Goal: Task Accomplishment & Management: Complete application form

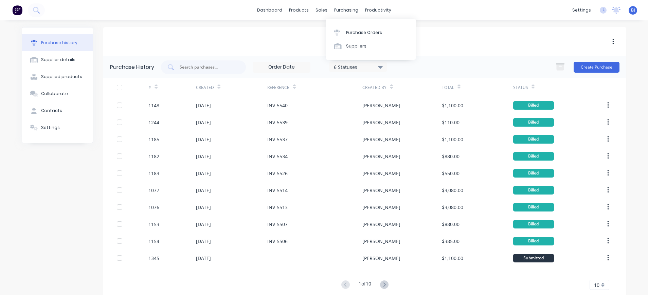
drag, startPoint x: 338, startPoint y: 10, endPoint x: 344, endPoint y: 19, distance: 10.4
click at [339, 11] on div "purchasing" at bounding box center [346, 10] width 31 height 10
click at [335, 10] on div "purchasing" at bounding box center [346, 10] width 31 height 10
click at [347, 30] on div "Purchase Orders" at bounding box center [364, 33] width 36 height 6
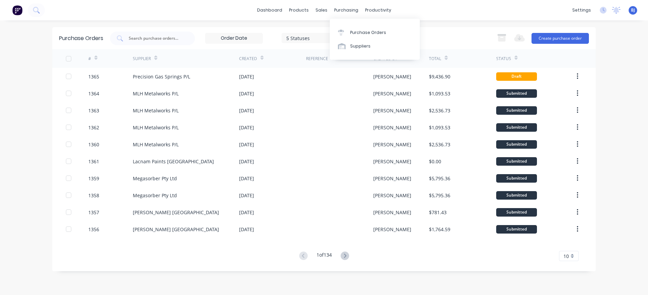
drag, startPoint x: 347, startPoint y: 9, endPoint x: 351, endPoint y: 19, distance: 10.8
click at [347, 10] on div "purchasing" at bounding box center [346, 10] width 31 height 10
click at [358, 33] on div "Purchase Orders" at bounding box center [368, 33] width 36 height 6
click at [358, 47] on div "Suppliers" at bounding box center [360, 46] width 20 height 6
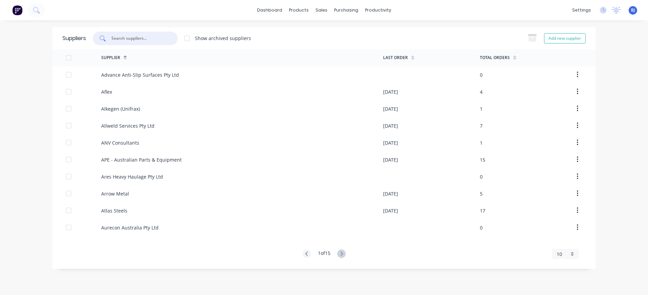
click at [130, 40] on input "text" at bounding box center [139, 38] width 56 height 7
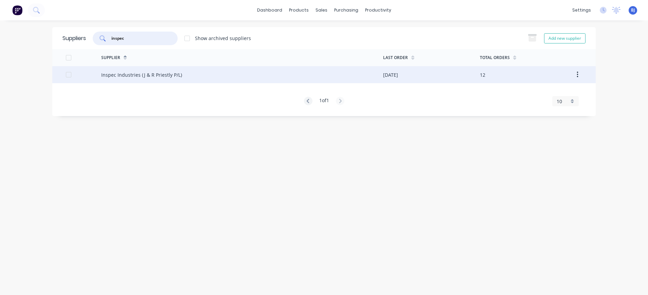
type input "inspec"
click at [146, 68] on div "Inspec Industries (J & R Priestly P/L)" at bounding box center [242, 74] width 282 height 17
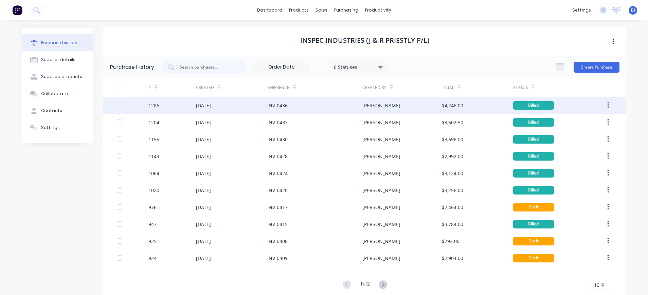
click at [113, 104] on div at bounding box center [120, 105] width 14 height 14
click at [196, 104] on div "[DATE]" at bounding box center [203, 105] width 15 height 7
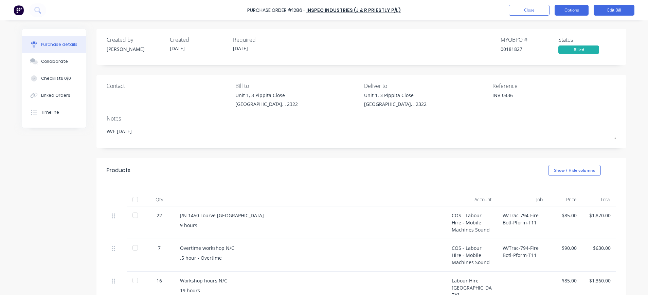
click at [582, 10] on button "Options" at bounding box center [571, 10] width 34 height 11
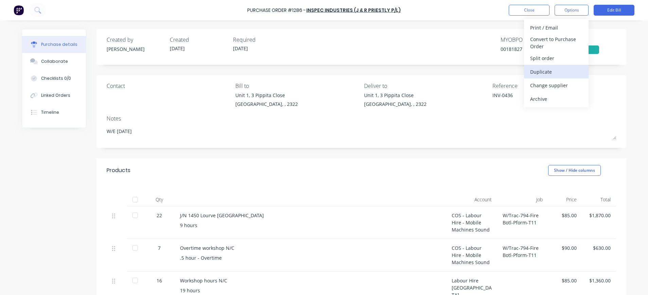
click at [545, 72] on div "Duplicate" at bounding box center [556, 72] width 52 height 10
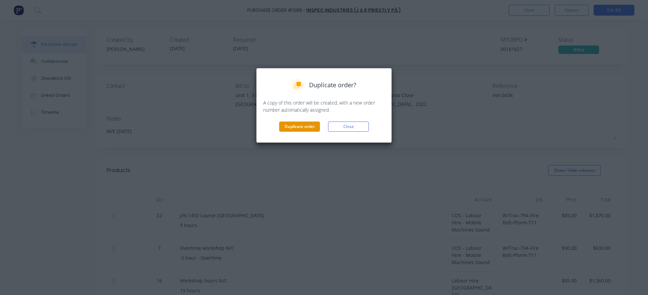
click at [303, 127] on button "Duplicate order" at bounding box center [299, 127] width 41 height 10
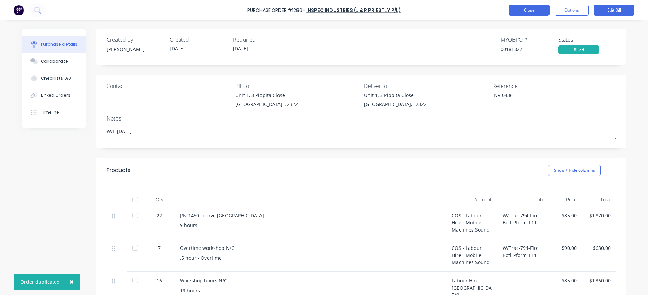
click at [519, 8] on button "Close" at bounding box center [529, 10] width 41 height 11
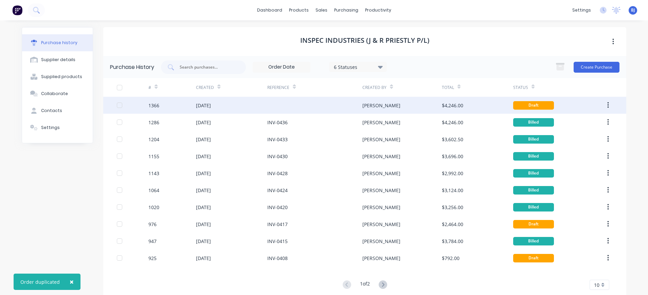
click at [211, 103] on div "[DATE]" at bounding box center [203, 105] width 15 height 7
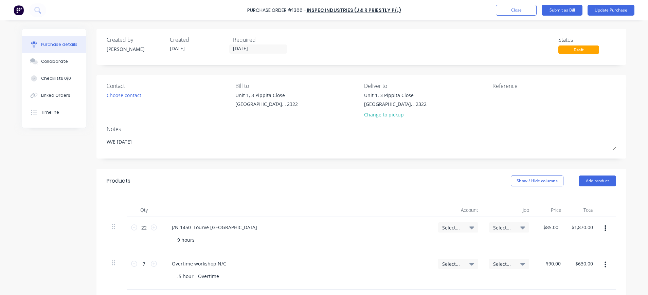
type textarea "x"
click at [530, 97] on textarea at bounding box center [534, 99] width 85 height 15
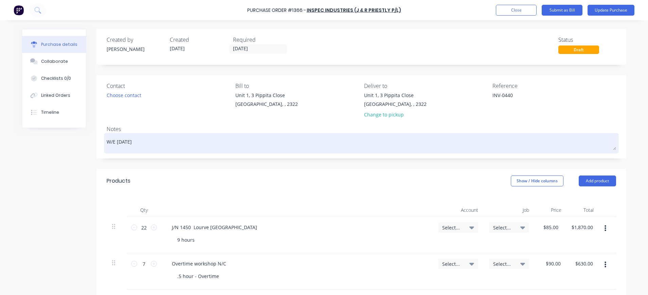
type textarea "INV-0440"
type textarea "x"
type textarea "INV-0440"
drag, startPoint x: 113, startPoint y: 140, endPoint x: 118, endPoint y: 140, distance: 5.1
click at [118, 140] on textarea "W/E [DATE]" at bounding box center [361, 142] width 509 height 15
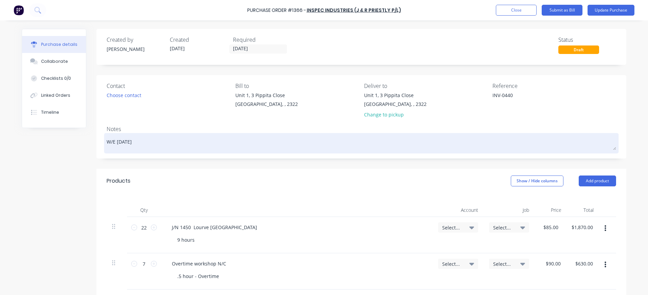
type textarea "x"
type textarea "W/E [DATE]"
type textarea "x"
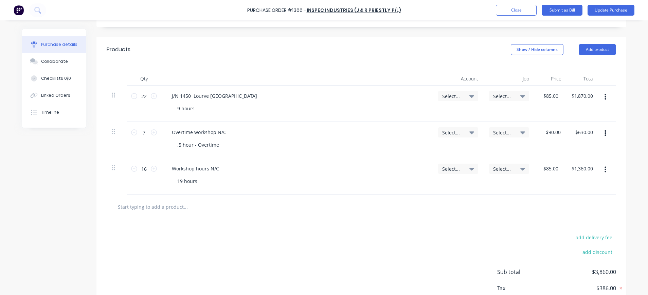
scroll to position [136, 0]
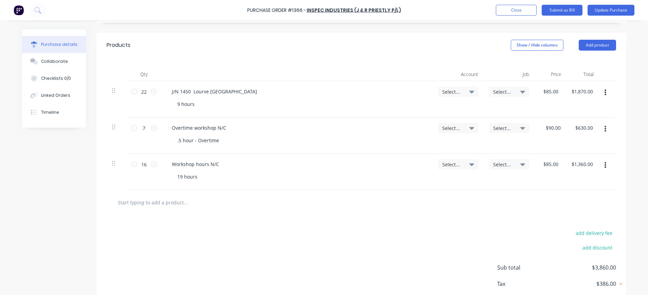
type textarea "W/E [DATE]"
type textarea "x"
type textarea "W/E [DATE]"
click at [469, 166] on icon at bounding box center [471, 164] width 5 height 7
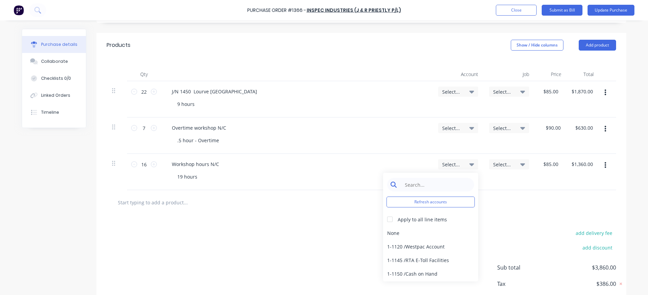
type textarea "x"
click at [439, 186] on input at bounding box center [436, 185] width 70 height 14
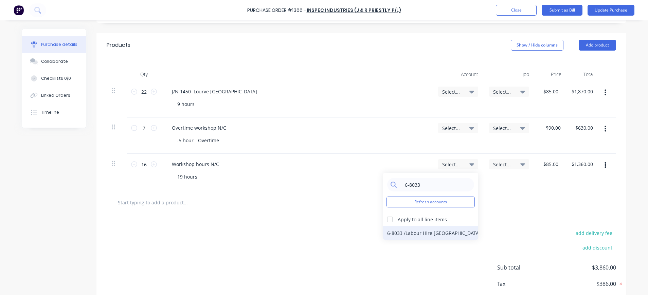
type input "6-8033"
click at [418, 232] on div "6-8033 / Labour Hire NC" at bounding box center [430, 233] width 95 height 14
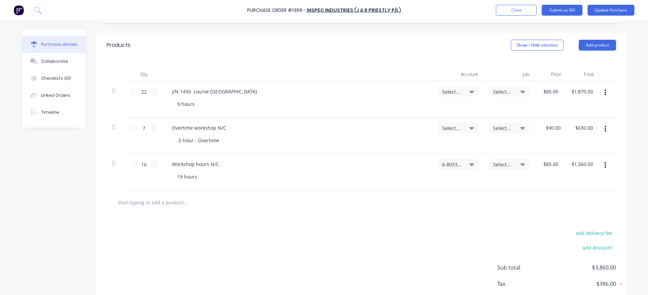
click at [501, 164] on span "Select..." at bounding box center [503, 164] width 20 height 7
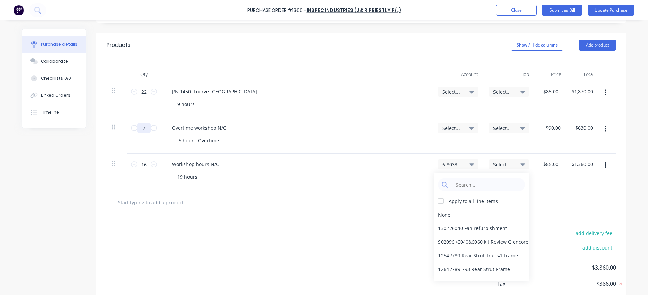
click at [145, 129] on input "7" at bounding box center [144, 128] width 14 height 10
type textarea "x"
type input "2"
type input "$180.00"
type textarea "x"
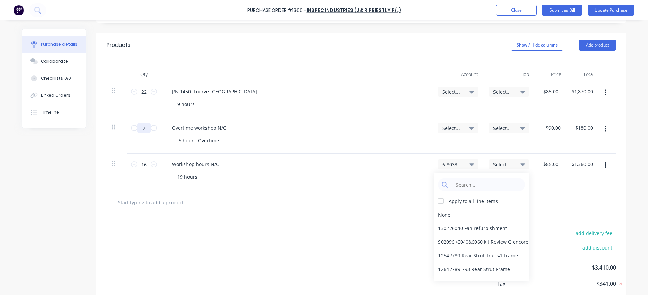
type input "2."
type textarea "x"
type input "2.5"
type input "$225.00"
type textarea "x"
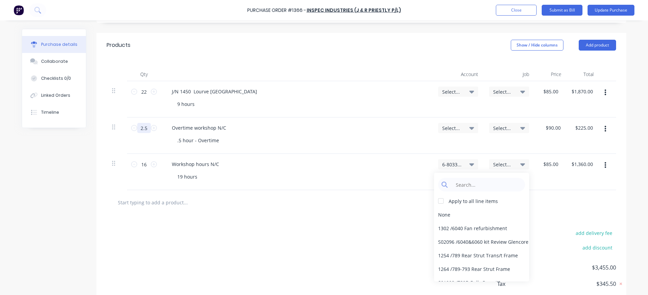
type input "2.5"
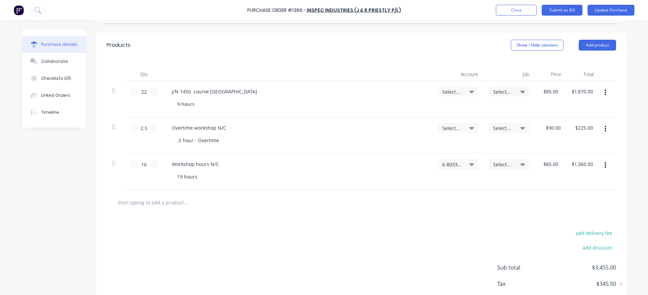
click at [469, 128] on icon at bounding box center [471, 128] width 5 height 3
type textarea "x"
click at [421, 148] on input at bounding box center [436, 149] width 70 height 14
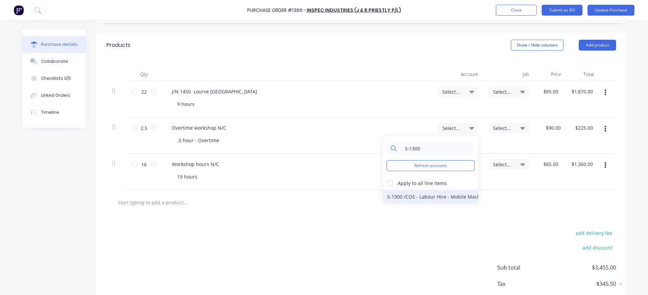
type input "5-1300"
click at [430, 195] on div "5-1300 / COS - Labour Hire - Mobile Machines Sound" at bounding box center [430, 197] width 95 height 14
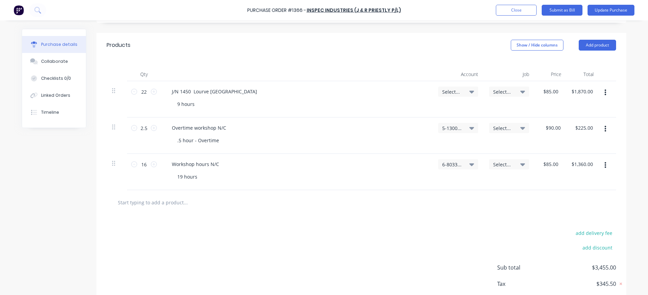
click at [494, 132] on div "Select..." at bounding box center [509, 128] width 40 height 10
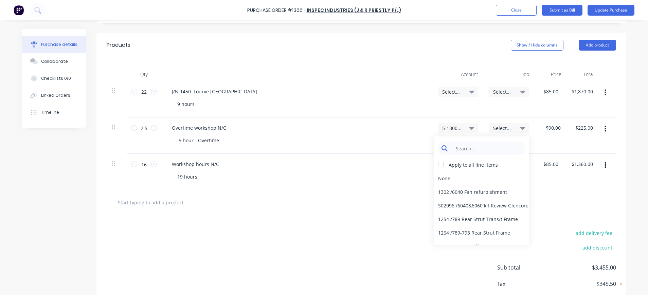
type textarea "x"
click at [491, 143] on input at bounding box center [487, 149] width 70 height 14
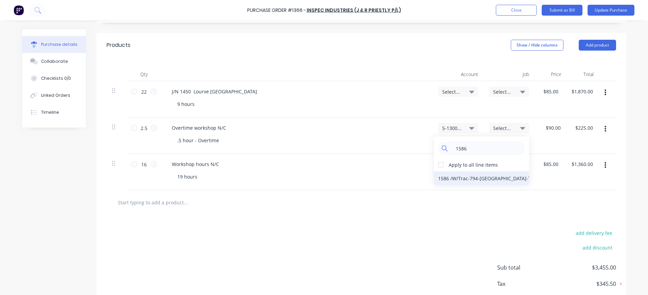
type input "1586"
click at [490, 177] on div "1586 / W/Trac-794-[GEOGRAPHIC_DATA]-T11" at bounding box center [481, 178] width 95 height 14
click at [449, 91] on span "Select..." at bounding box center [452, 91] width 20 height 7
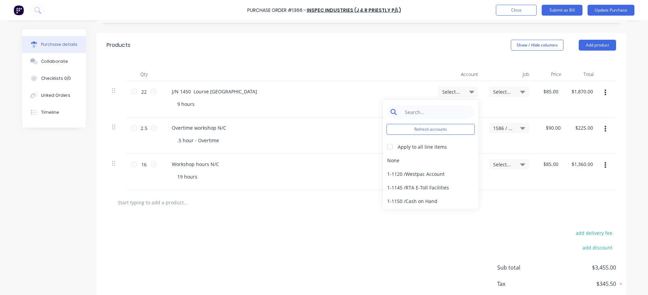
type textarea "x"
click at [445, 110] on input at bounding box center [436, 112] width 70 height 14
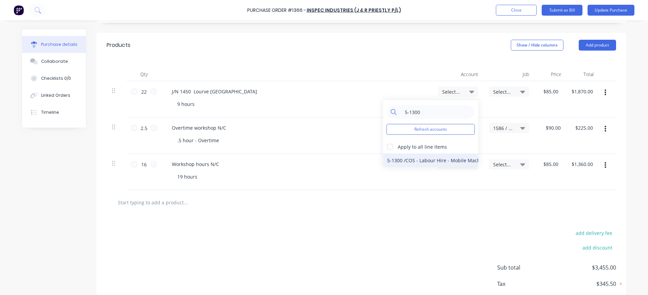
type input "5-1300"
click at [457, 161] on div "5-1300 / COS - Labour Hire - Mobile Machines Sound" at bounding box center [430, 160] width 95 height 14
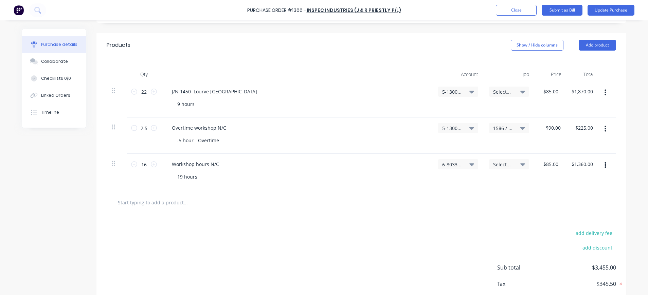
click at [497, 93] on span "Select..." at bounding box center [503, 91] width 20 height 7
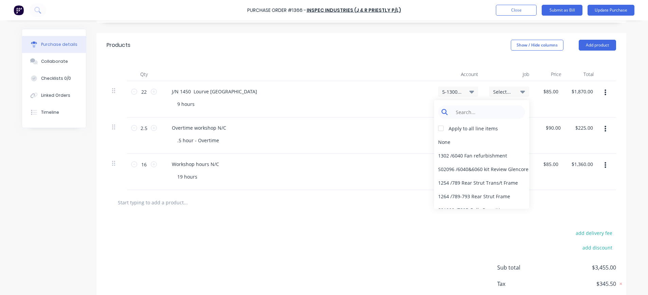
type textarea "x"
click at [485, 113] on input at bounding box center [487, 112] width 70 height 14
type input "0"
type input "1586"
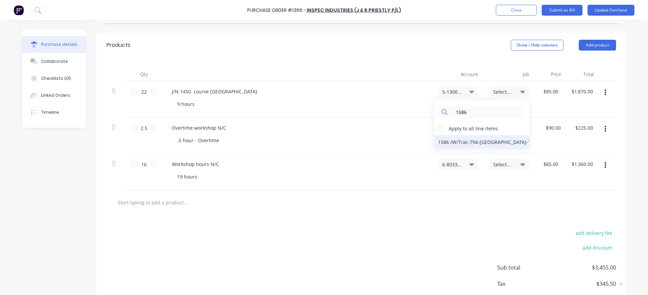
click at [490, 141] on div "1586 / W/Trac-794-[GEOGRAPHIC_DATA]-T11" at bounding box center [481, 142] width 95 height 14
click at [554, 141] on div "$90.00 $90.00" at bounding box center [550, 135] width 32 height 36
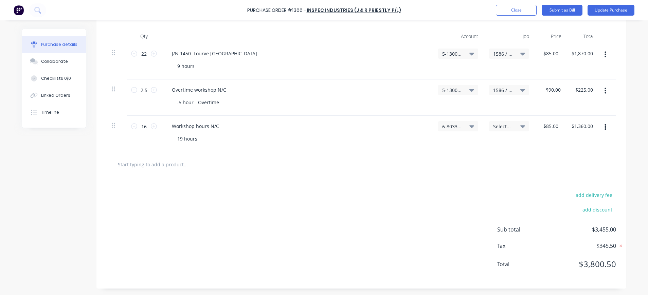
scroll to position [174, 0]
click at [141, 129] on input "16" at bounding box center [144, 126] width 14 height 10
type textarea "x"
type input "2"
type input "$170.00"
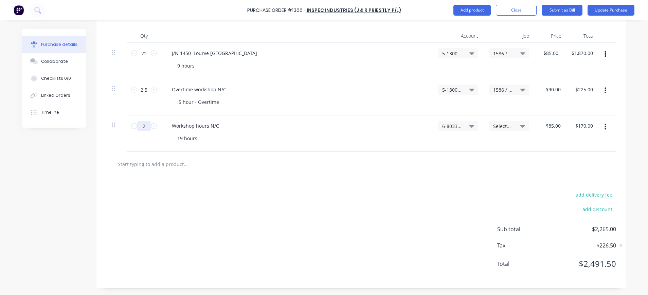
type textarea "x"
type input "24"
type input "$2,040.00"
type textarea "x"
type input "24"
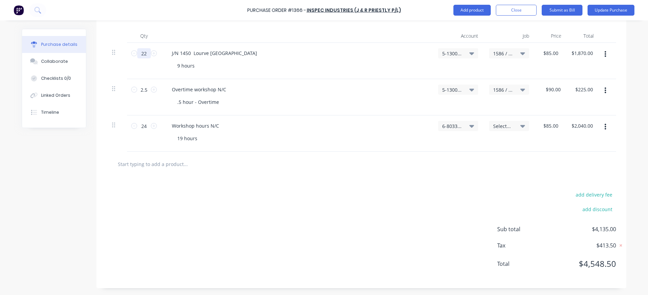
click at [144, 50] on input "22" at bounding box center [144, 53] width 14 height 10
type textarea "x"
drag, startPoint x: 175, startPoint y: 53, endPoint x: 186, endPoint y: 52, distance: 11.2
click at [186, 52] on div "J/N 1450 Lourve [GEOGRAPHIC_DATA]" at bounding box center [214, 53] width 96 height 10
click at [225, 53] on div "J/N 1586 Lourve Bloomfield" at bounding box center [202, 53] width 73 height 10
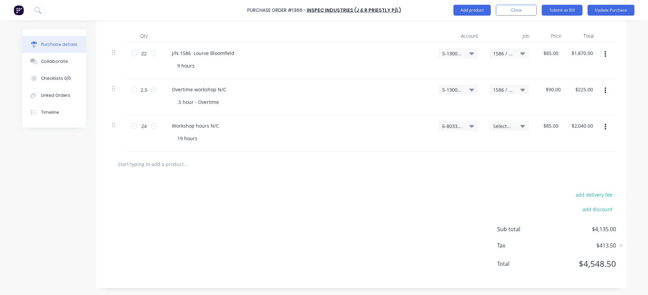
click at [520, 54] on icon at bounding box center [522, 53] width 5 height 3
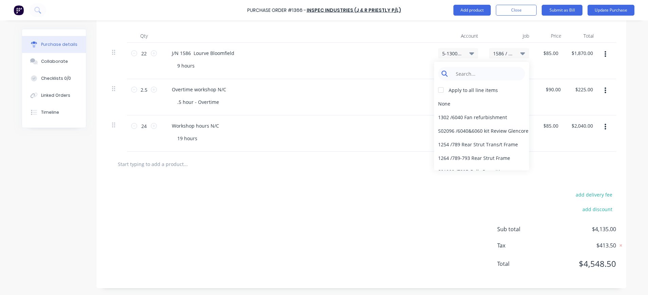
type textarea "x"
click at [493, 76] on input at bounding box center [487, 74] width 70 height 14
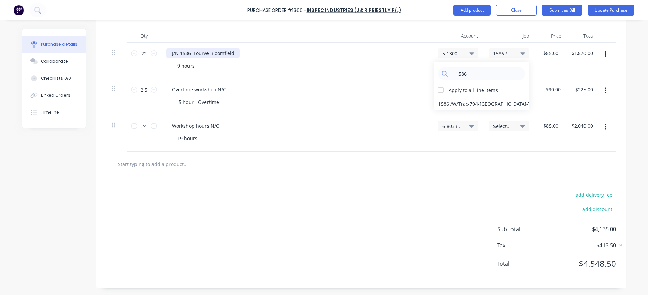
type input "1586"
drag, startPoint x: 205, startPoint y: 54, endPoint x: 235, endPoint y: 53, distance: 29.9
click at [235, 53] on div "J/N 1586 Lourve Bloomfield" at bounding box center [296, 53] width 261 height 10
click at [199, 54] on div "J/N 1586 Lourve #11" at bounding box center [195, 53] width 58 height 10
click at [189, 53] on div "J/N 1586 [GEOGRAPHIC_DATA] #11" at bounding box center [210, 53] width 89 height 10
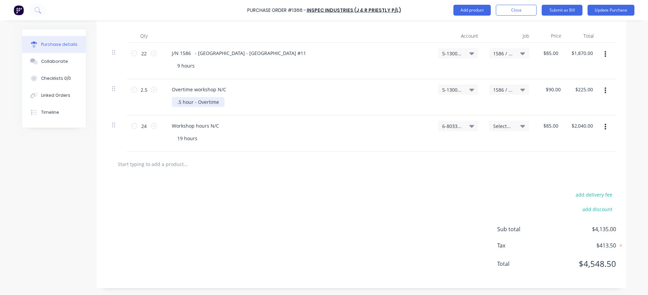
type textarea "x"
drag, startPoint x: 176, startPoint y: 103, endPoint x: 173, endPoint y: 99, distance: 4.1
click at [172, 103] on div ".5 hour - Overtime" at bounding box center [198, 102] width 53 height 10
type textarea "x"
drag, startPoint x: 178, startPoint y: 138, endPoint x: 170, endPoint y: 139, distance: 7.5
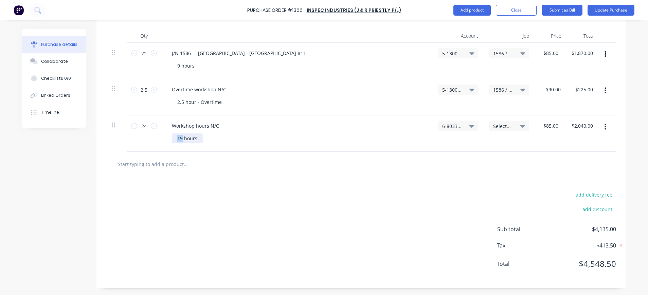
click at [172, 139] on div "19 hours" at bounding box center [187, 138] width 31 height 10
drag, startPoint x: 144, startPoint y: 54, endPoint x: 134, endPoint y: 54, distance: 9.9
click at [137, 54] on input "22" at bounding box center [144, 53] width 14 height 10
type textarea "x"
type input "1"
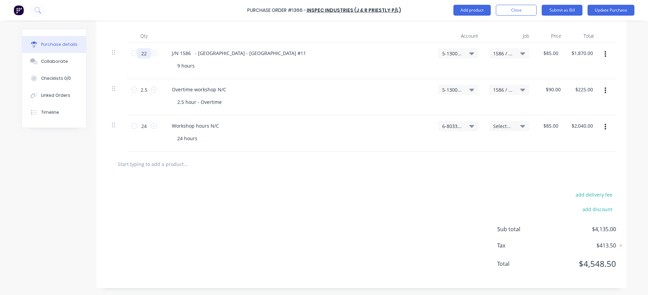
type input "$85.00"
type textarea "x"
type input "16"
type input "$1,360.00"
type textarea "x"
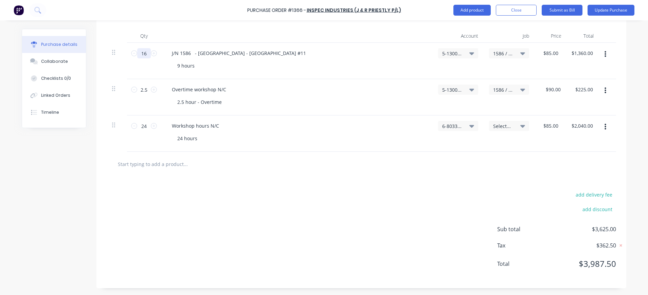
type input "16."
type textarea "x"
type input "16.5"
type input "$1,402.50"
type textarea "x"
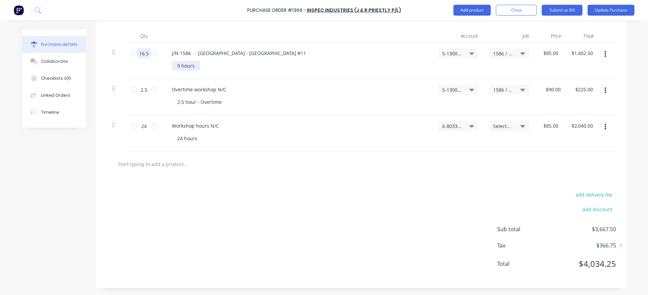
type input "16.5"
type textarea "x"
drag, startPoint x: 177, startPoint y: 68, endPoint x: 171, endPoint y: 68, distance: 6.1
click at [172, 68] on div "9 hours" at bounding box center [186, 66] width 28 height 10
click at [415, 60] on div "J/N 1586 - [GEOGRAPHIC_DATA] - [GEOGRAPHIC_DATA] #11 16.5 hours" at bounding box center [297, 61] width 272 height 36
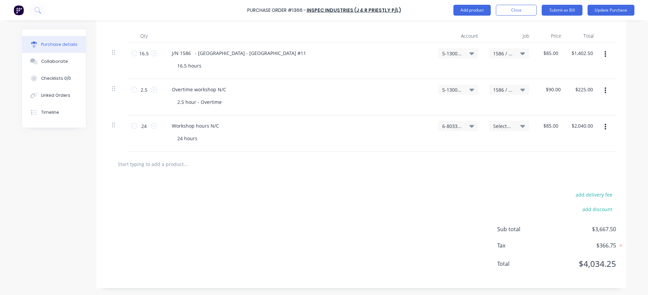
click at [399, 86] on div "Overtime workshop N/C" at bounding box center [296, 90] width 261 height 10
click at [489, 53] on div "1586 / W/Trac-794-[GEOGRAPHIC_DATA]-T11" at bounding box center [509, 53] width 40 height 10
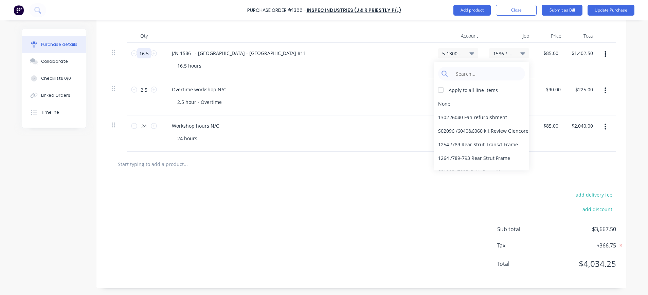
drag, startPoint x: 147, startPoint y: 53, endPoint x: 135, endPoint y: 53, distance: 11.2
click at [137, 53] on input "16.5" at bounding box center [144, 53] width 14 height 10
type textarea "x"
type input "1"
type input "$85.00"
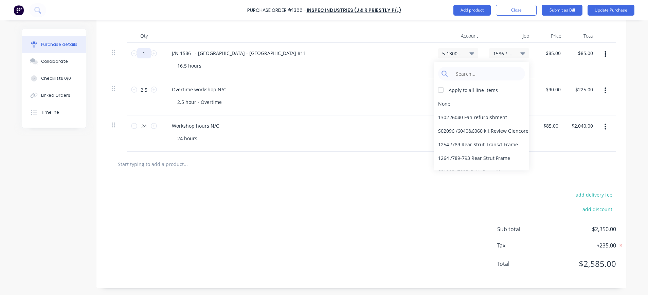
type textarea "x"
type input "14"
type input "$1,190.00"
type textarea "x"
type input "14"
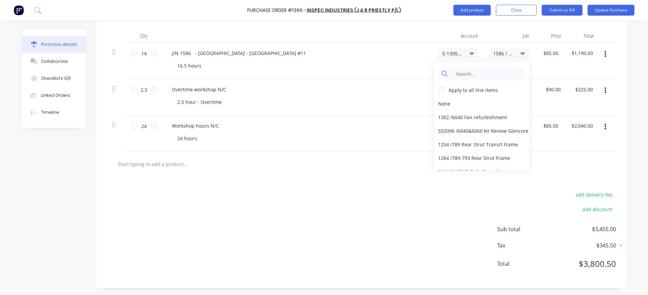
click at [177, 95] on div "Overtime workshop N/C 2.5 hour - Overtime" at bounding box center [297, 97] width 272 height 36
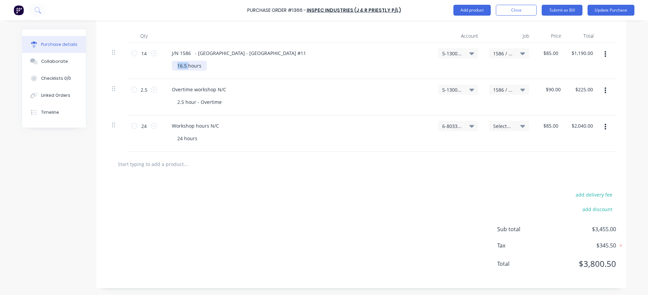
drag, startPoint x: 185, startPoint y: 67, endPoint x: 168, endPoint y: 67, distance: 16.3
click at [172, 67] on div "16.5 hours" at bounding box center [189, 66] width 35 height 10
click at [240, 99] on div "2.5 hour - Overtime" at bounding box center [299, 102] width 255 height 10
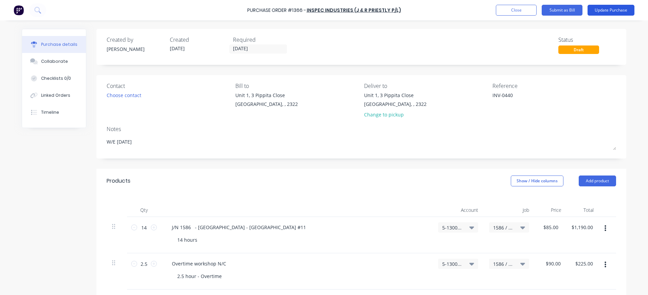
click at [609, 6] on button "Update Purchase" at bounding box center [610, 10] width 47 height 11
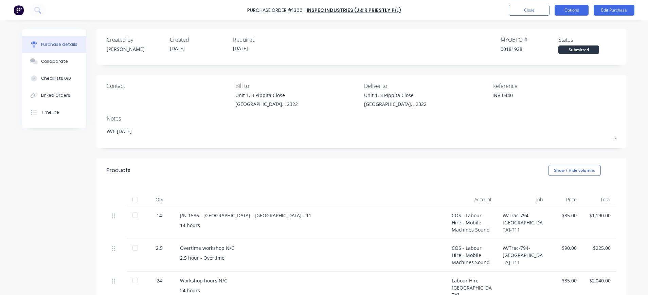
click at [568, 9] on button "Options" at bounding box center [571, 10] width 34 height 11
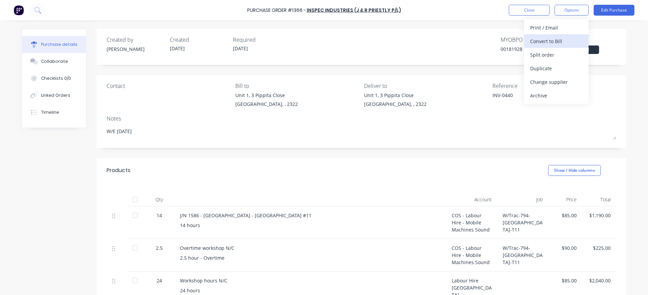
click at [558, 40] on div "Convert to Bill" at bounding box center [556, 41] width 52 height 10
type textarea "x"
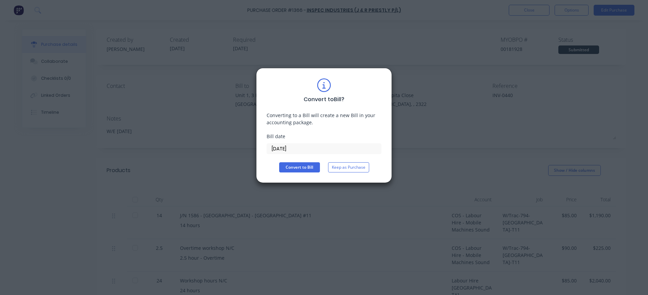
drag, startPoint x: 276, startPoint y: 148, endPoint x: 258, endPoint y: 144, distance: 18.8
click at [262, 147] on div "Convert to Bill ? Converting to a Bill will create a new Bill in your accountin…" at bounding box center [324, 125] width 136 height 115
click at [301, 148] on input "[DATE]" at bounding box center [324, 149] width 114 height 10
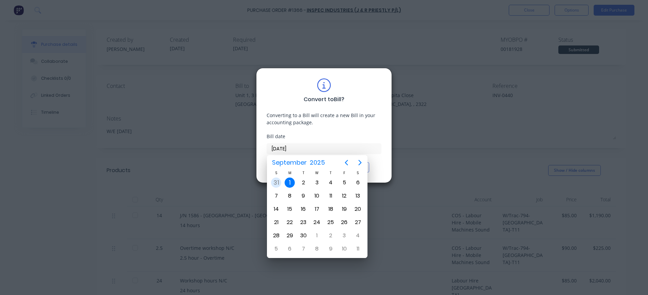
click at [276, 182] on div "31" at bounding box center [276, 183] width 10 height 10
type input "[DATE]"
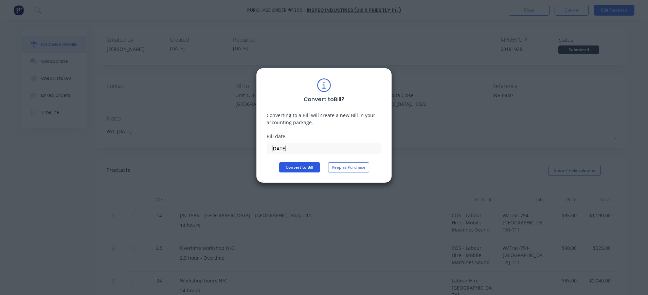
click at [305, 166] on button "Convert to Bill" at bounding box center [299, 167] width 41 height 10
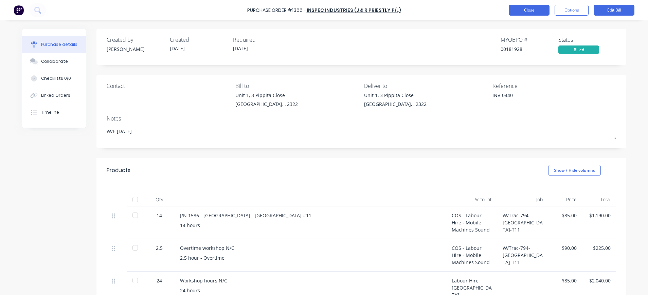
click at [532, 7] on button "Close" at bounding box center [529, 10] width 41 height 11
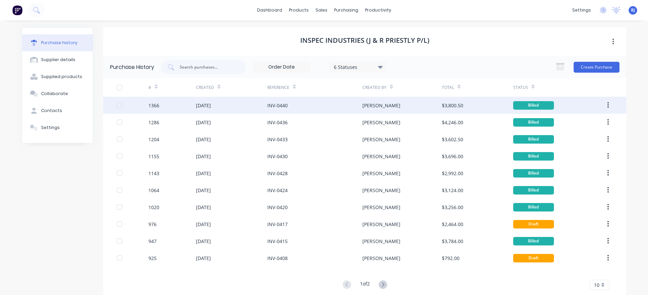
click at [154, 106] on div "1366" at bounding box center [153, 105] width 11 height 7
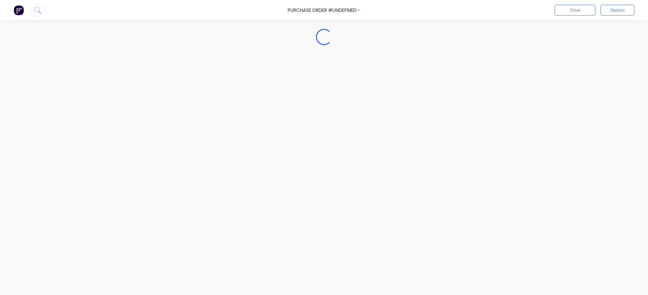
type textarea "x"
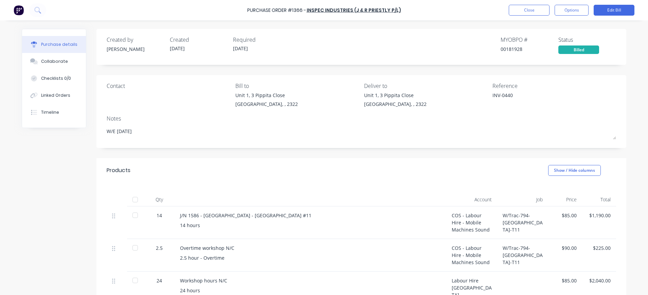
drag, startPoint x: 60, startPoint y: 59, endPoint x: 96, endPoint y: 65, distance: 36.4
click at [68, 60] on button "Collaborate" at bounding box center [54, 61] width 64 height 17
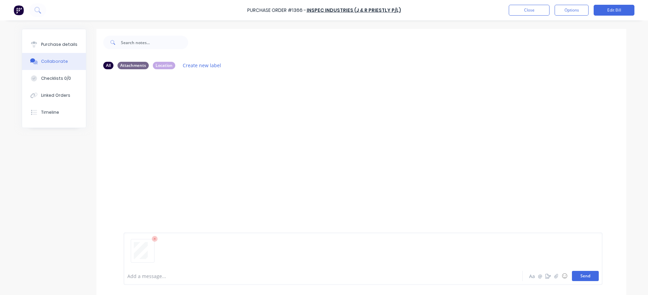
click at [580, 276] on button "Send" at bounding box center [585, 276] width 27 height 10
click at [523, 9] on button "Close" at bounding box center [529, 10] width 41 height 11
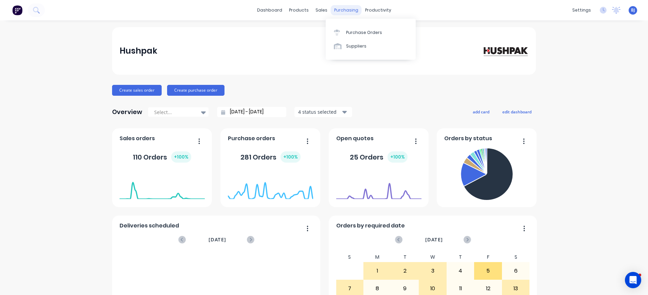
click at [334, 11] on div "purchasing" at bounding box center [346, 10] width 31 height 10
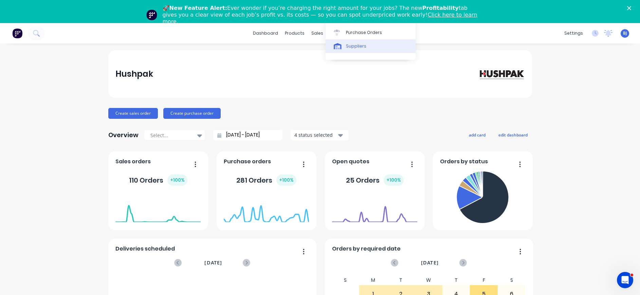
click at [345, 48] on link "Suppliers" at bounding box center [371, 46] width 90 height 14
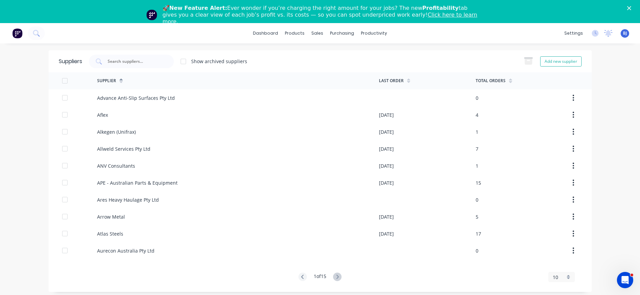
click at [138, 54] on div "Suppliers Show archived suppliers Add new supplier" at bounding box center [320, 61] width 543 height 22
click at [142, 59] on input "text" at bounding box center [135, 61] width 56 height 7
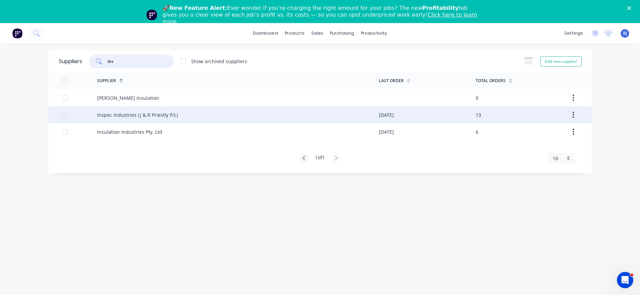
type input "ins"
click at [149, 114] on div "Inspec Industries (J & R Priestly P/L)" at bounding box center [137, 114] width 81 height 7
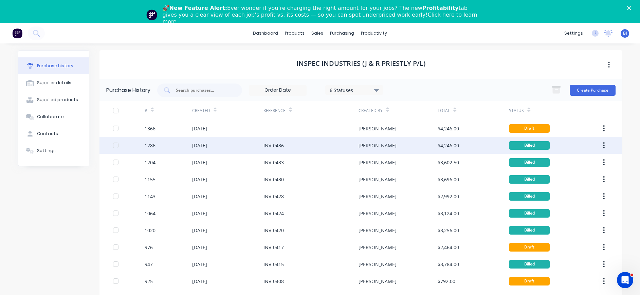
click at [207, 144] on div "[DATE]" at bounding box center [199, 145] width 15 height 7
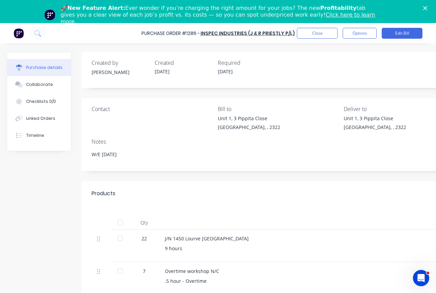
type textarea "x"
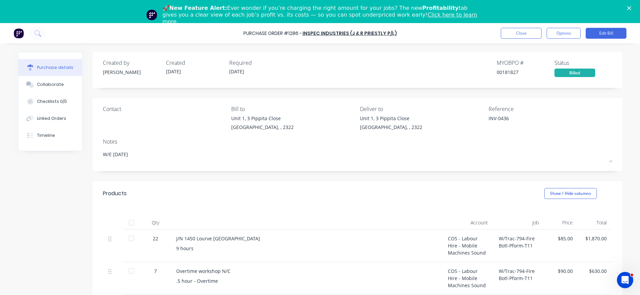
scroll to position [104, 0]
